Goal: Transaction & Acquisition: Purchase product/service

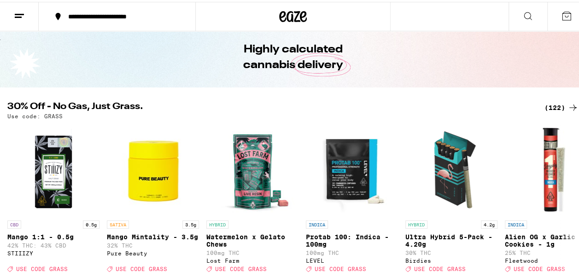
scroll to position [46, 0]
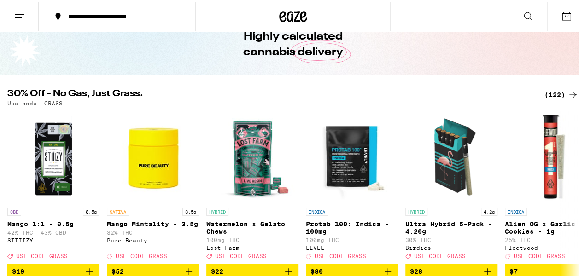
click at [568, 91] on icon at bounding box center [573, 93] width 11 height 11
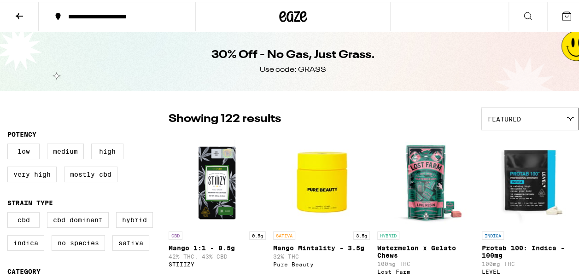
scroll to position [46, 0]
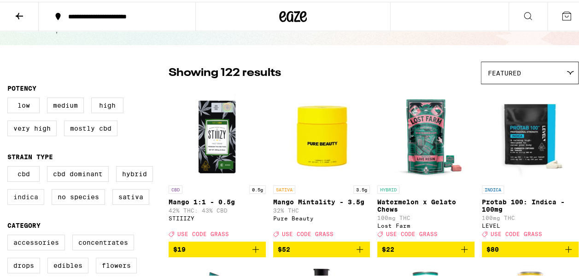
click at [29, 203] on label "Indica" at bounding box center [25, 196] width 37 height 16
click at [10, 166] on input "Indica" at bounding box center [9, 166] width 0 height 0
checkbox input "true"
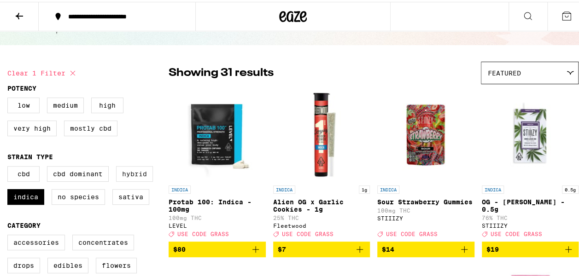
click at [133, 176] on label "Hybrid" at bounding box center [134, 173] width 37 height 16
click at [10, 166] on input "Hybrid" at bounding box center [9, 166] width 0 height 0
checkbox input "true"
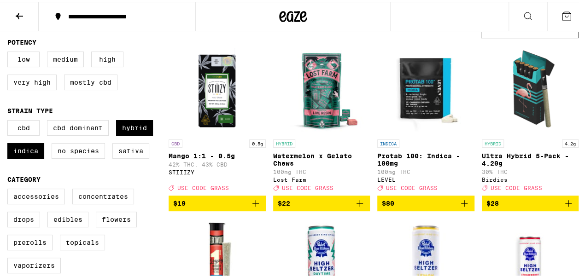
scroll to position [138, 0]
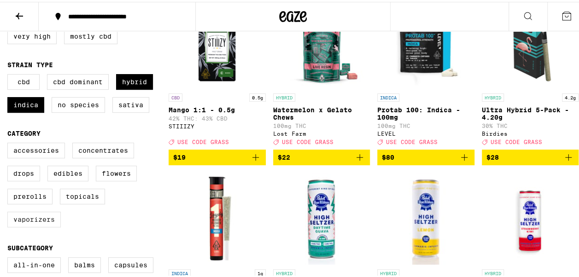
click at [24, 224] on label "Vaporizers" at bounding box center [33, 218] width 53 height 16
click at [10, 143] on input "Vaporizers" at bounding box center [9, 142] width 0 height 0
checkbox input "true"
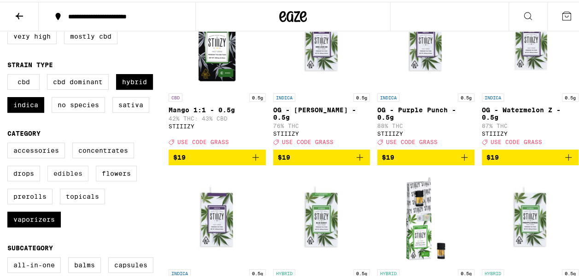
click at [66, 179] on label "Edibles" at bounding box center [67, 172] width 41 height 16
click at [10, 143] on input "Edibles" at bounding box center [9, 142] width 0 height 0
checkbox input "true"
